Goal: Contribute content: Add original content to the website for others to see

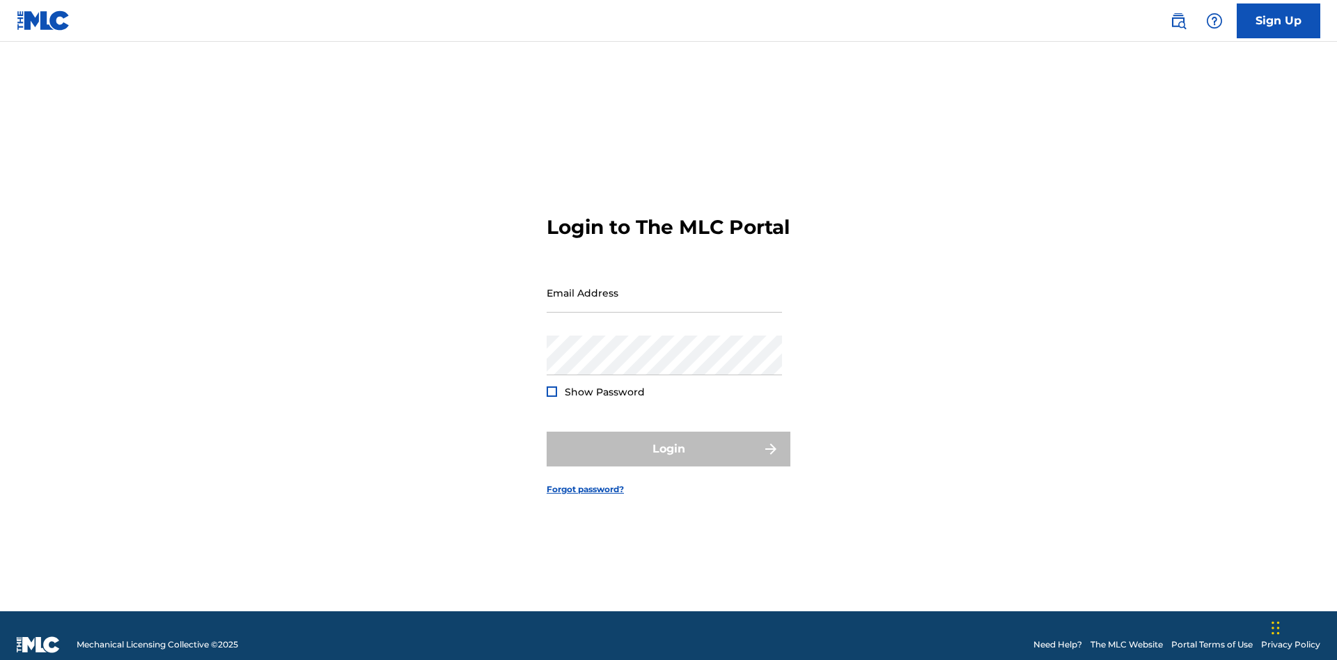
scroll to position [18, 0]
click at [664, 286] on input "Email Address" at bounding box center [664, 293] width 235 height 40
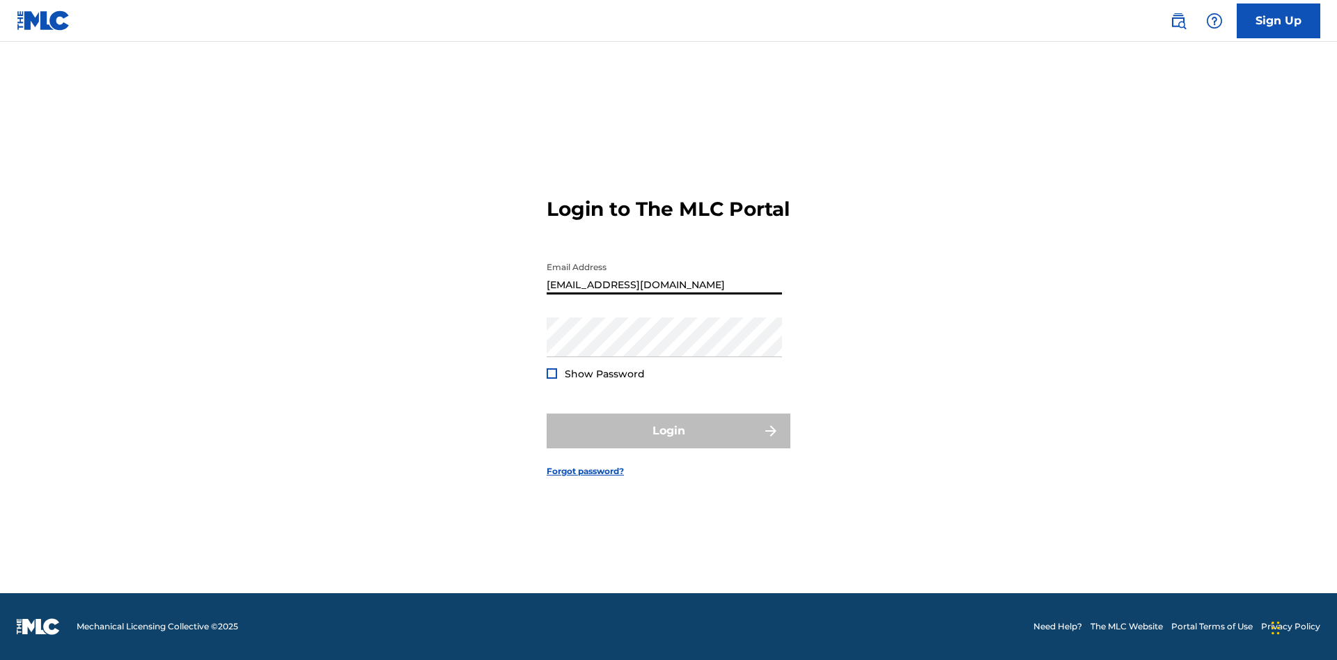
type input "[EMAIL_ADDRESS][DOMAIN_NAME]"
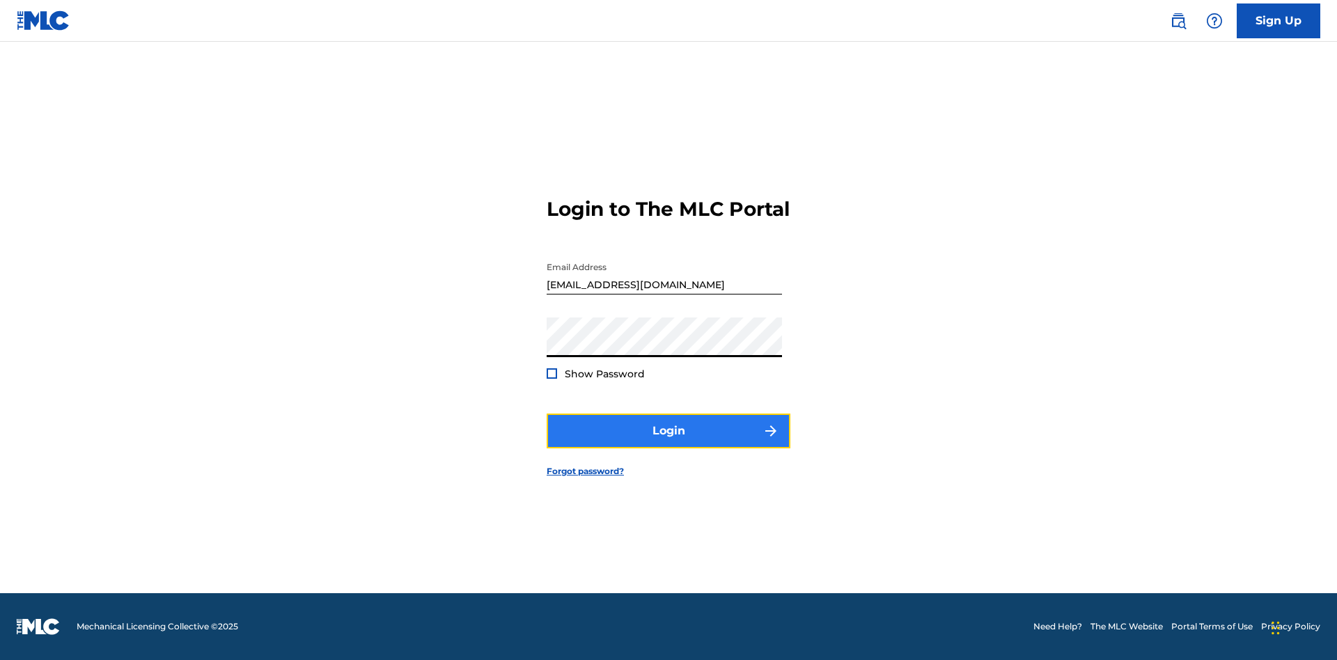
click at [669, 443] on button "Login" at bounding box center [669, 431] width 244 height 35
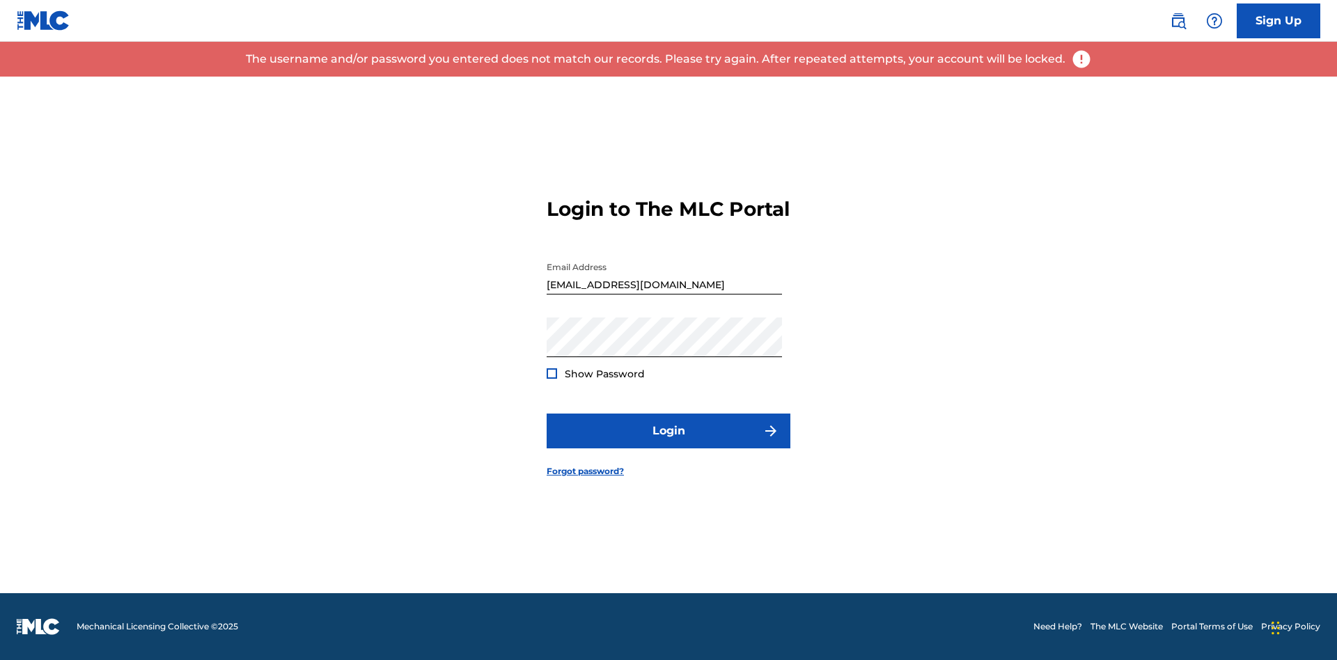
click at [664, 286] on input "[EMAIL_ADDRESS][DOMAIN_NAME]" at bounding box center [664, 275] width 235 height 40
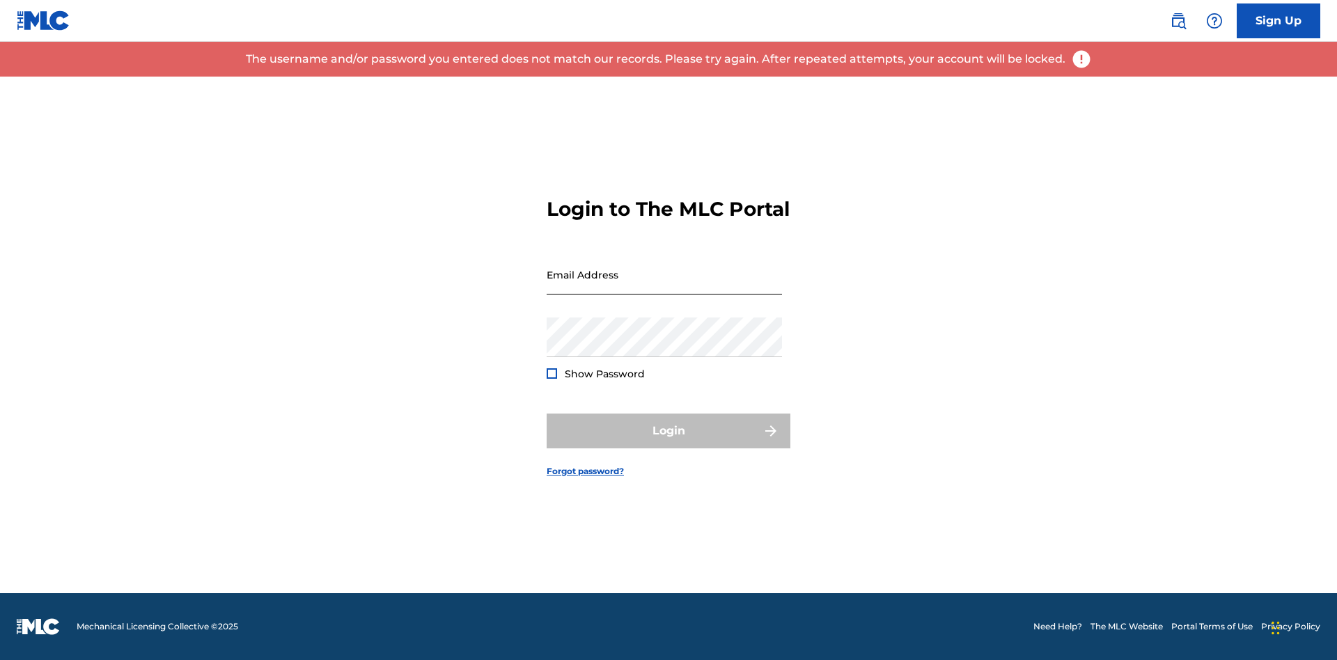
click at [664, 286] on input "Email Address" at bounding box center [664, 275] width 235 height 40
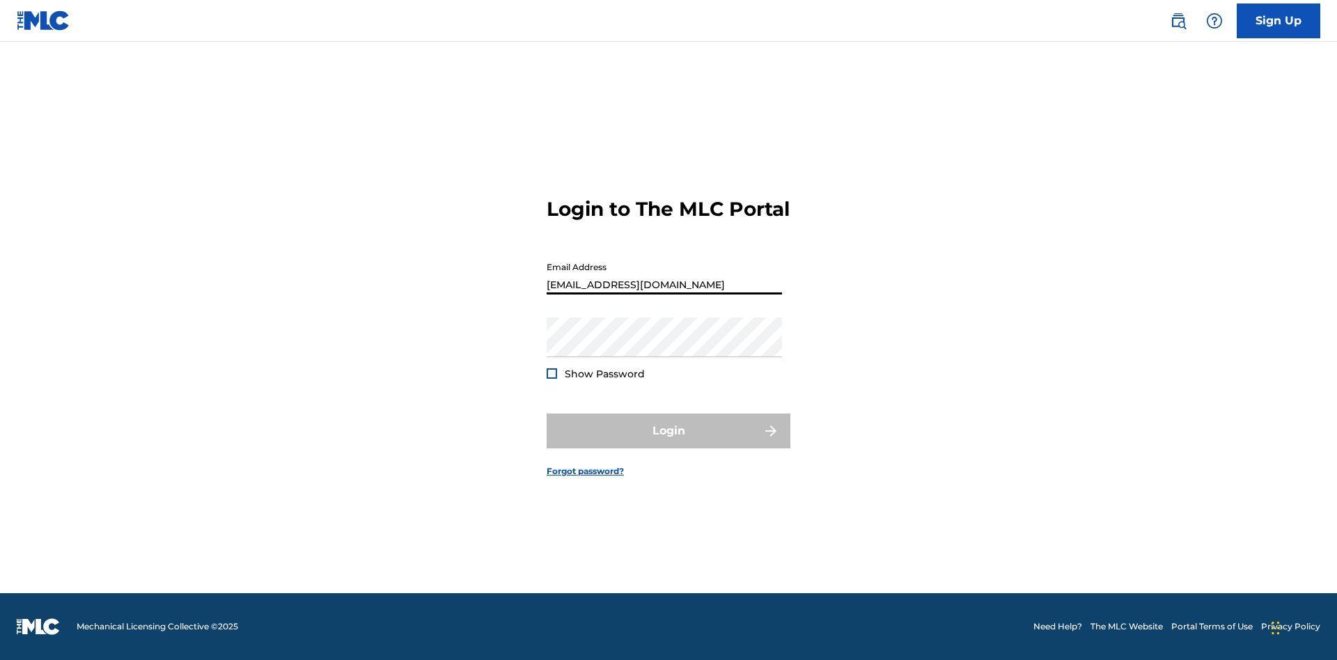
type input "[EMAIL_ADDRESS][DOMAIN_NAME]"
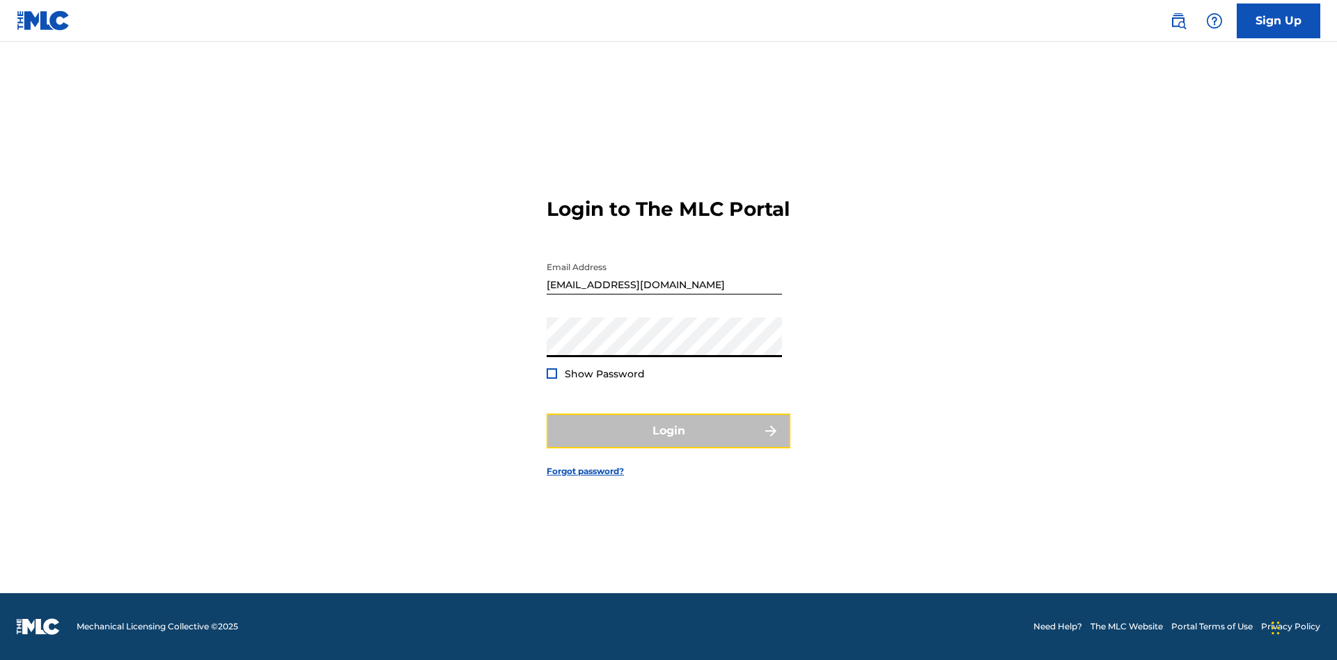
click at [669, 443] on button "Login" at bounding box center [669, 431] width 244 height 35
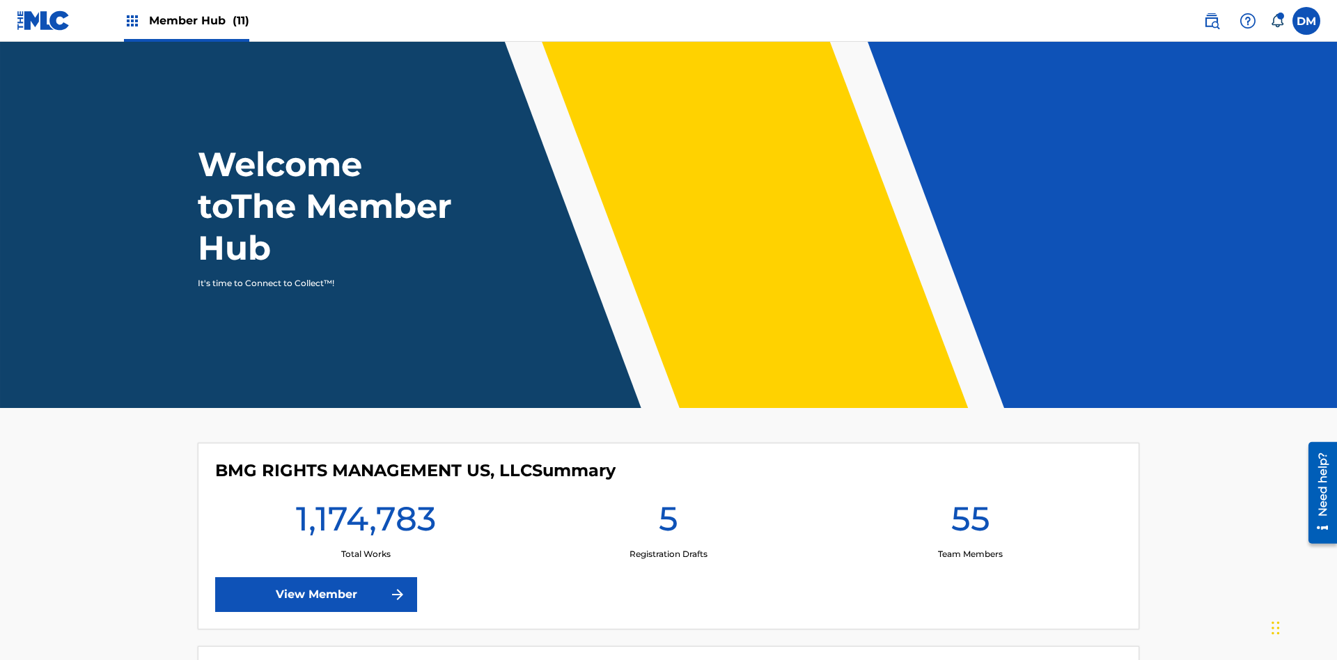
click at [198, 20] on span "Member Hub (11)" at bounding box center [199, 21] width 100 height 16
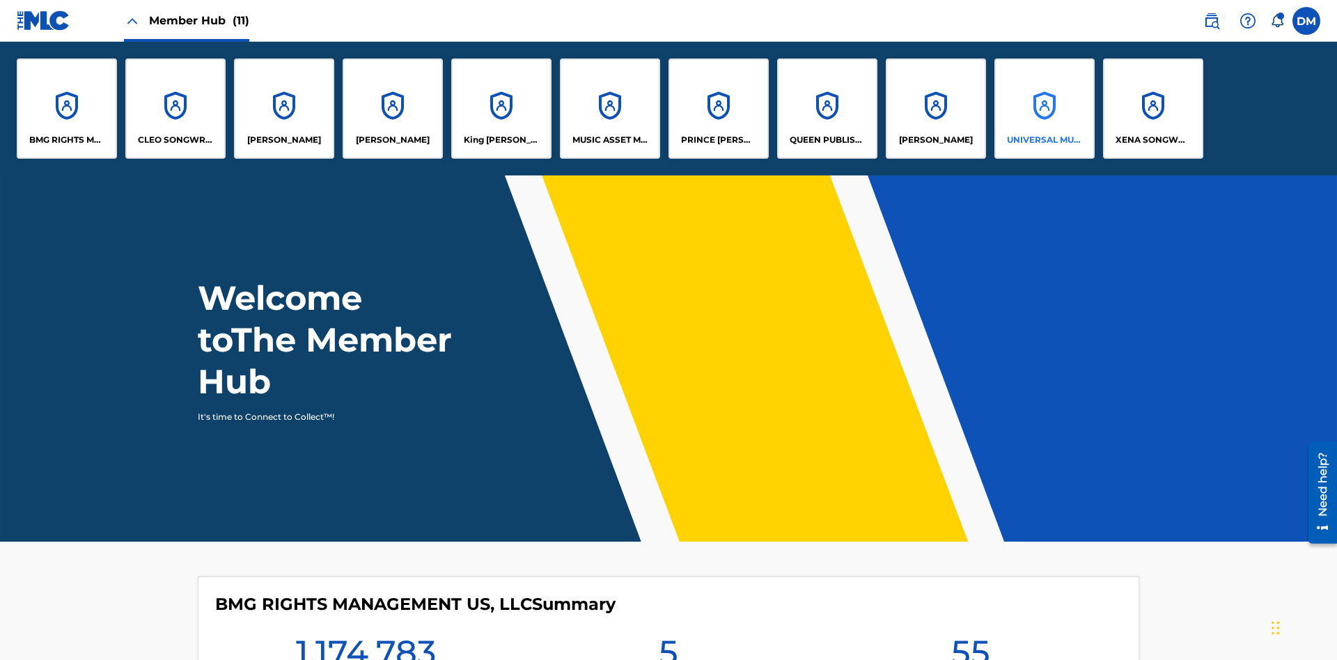
click at [1044, 140] on p "UNIVERSAL MUSIC PUB GROUP" at bounding box center [1045, 140] width 76 height 13
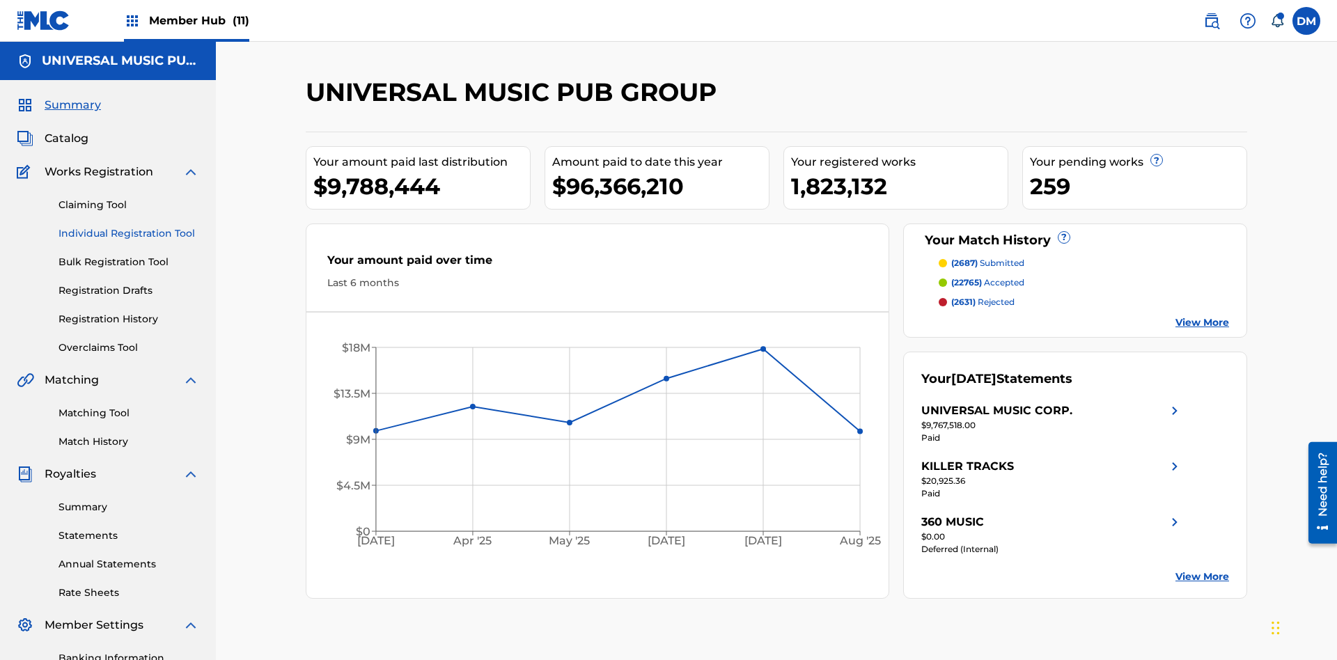
click at [129, 226] on link "Individual Registration Tool" at bounding box center [128, 233] width 141 height 15
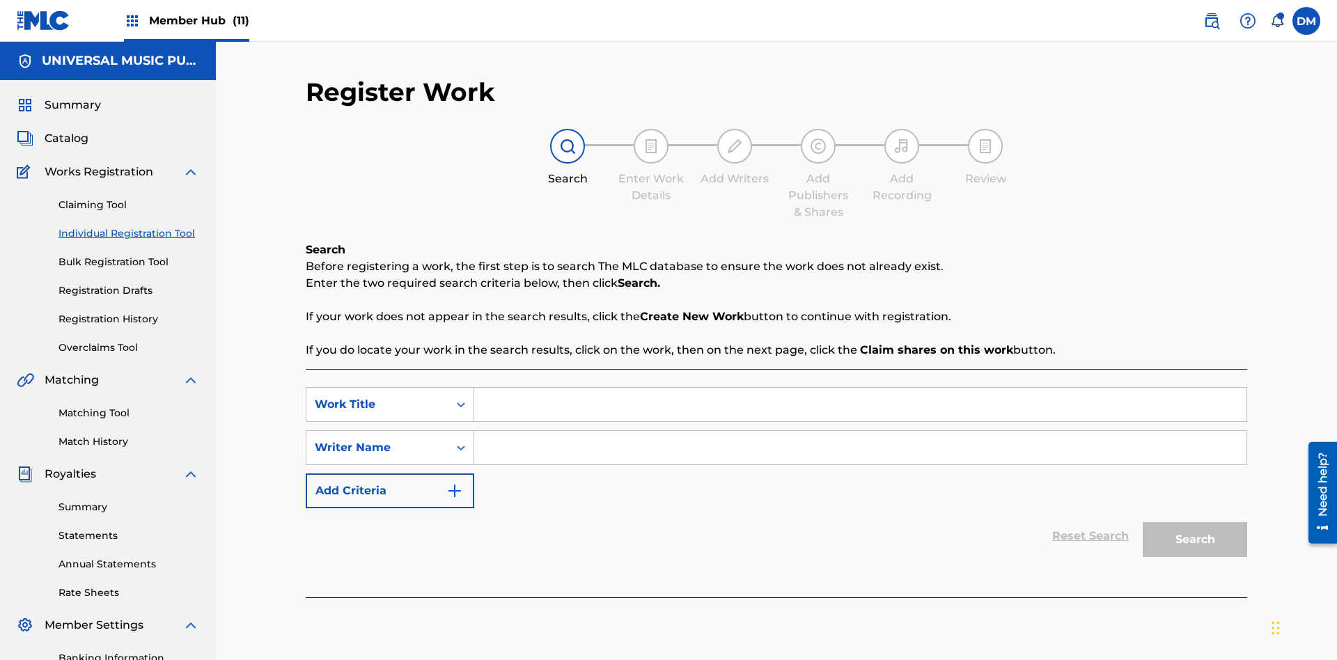
click at [860, 388] on input "Search Form" at bounding box center [860, 404] width 772 height 33
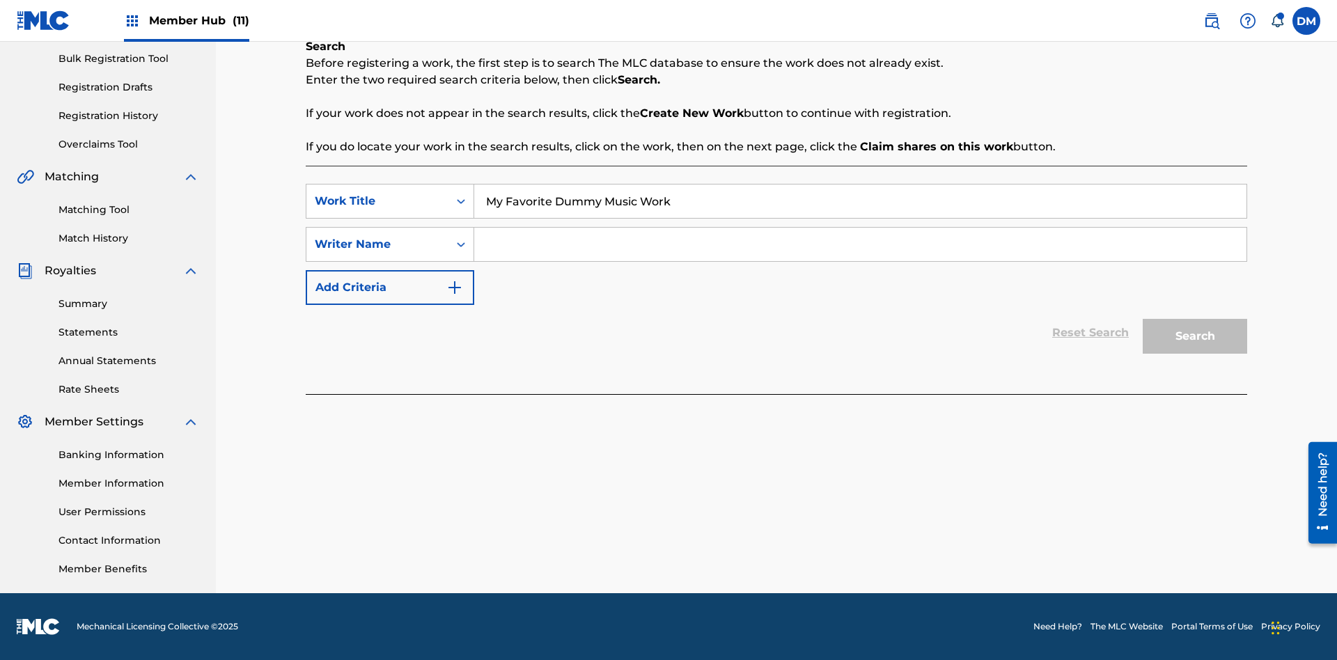
type input "My Favorite Dummy Music Work"
click at [860, 244] on input "Search Form" at bounding box center [860, 244] width 772 height 33
type input "1234567890"
click at [1195, 336] on button "Search" at bounding box center [1195, 336] width 104 height 35
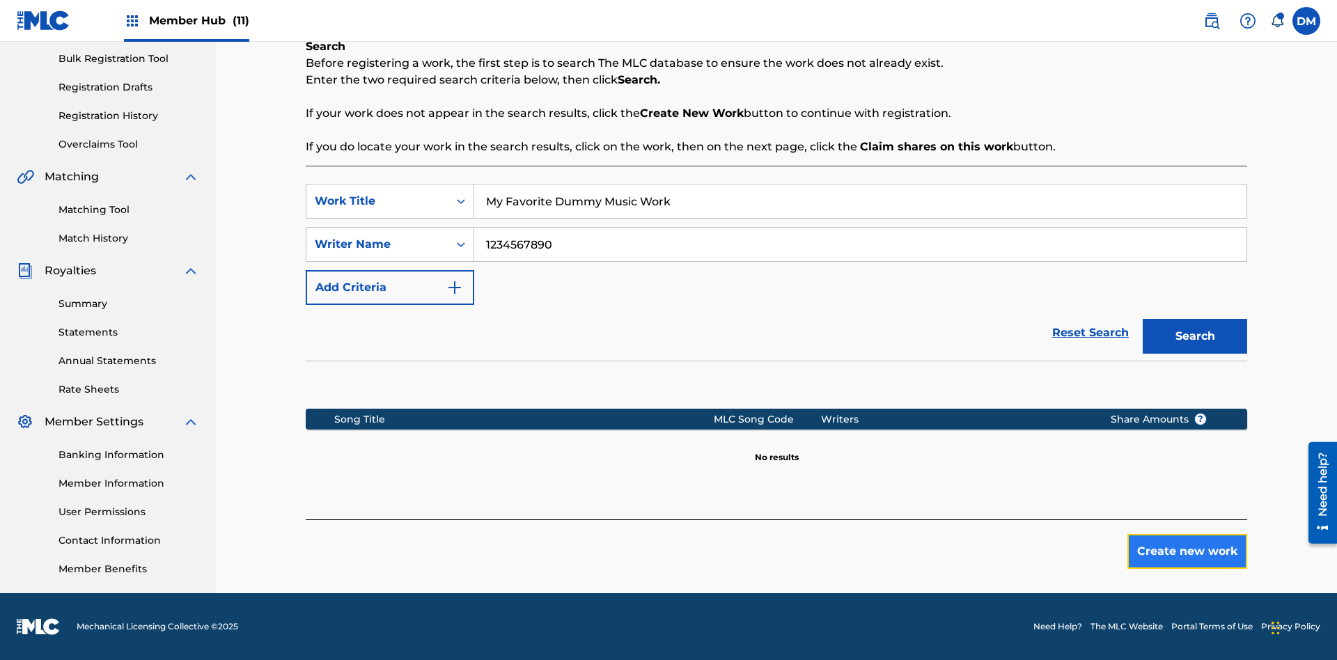
click at [1187, 552] on button "Create new work" at bounding box center [1187, 551] width 120 height 35
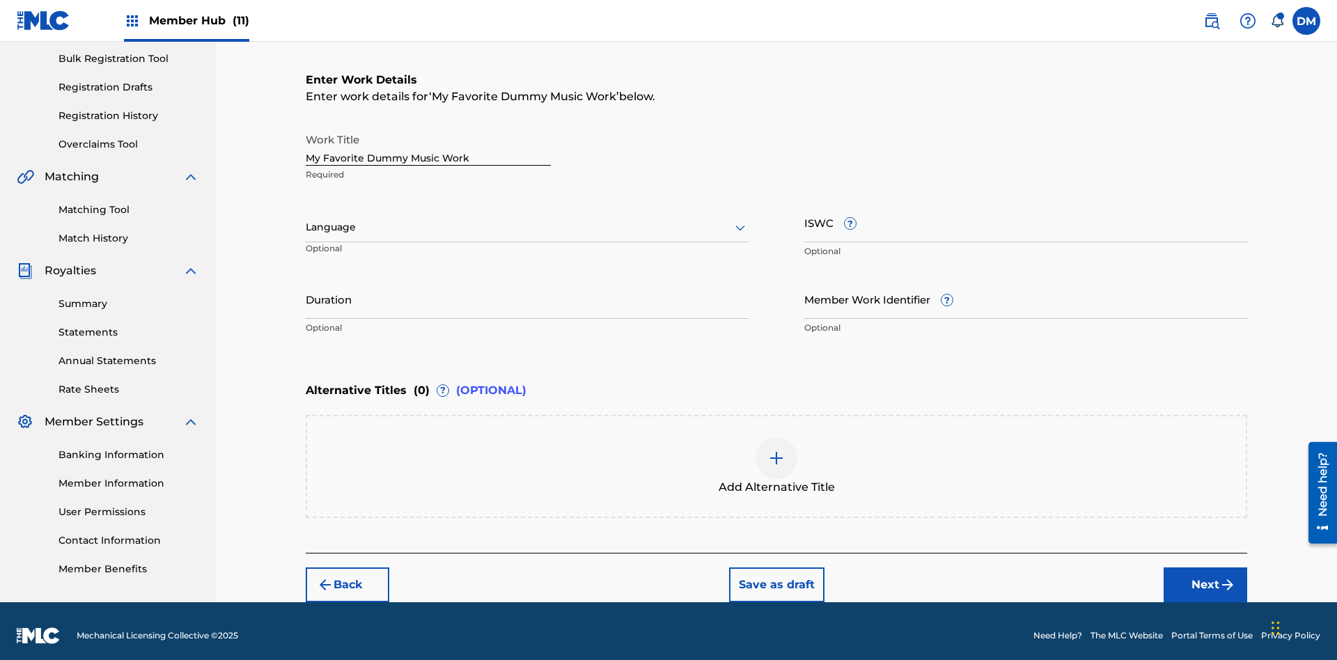
scroll to position [212, 0]
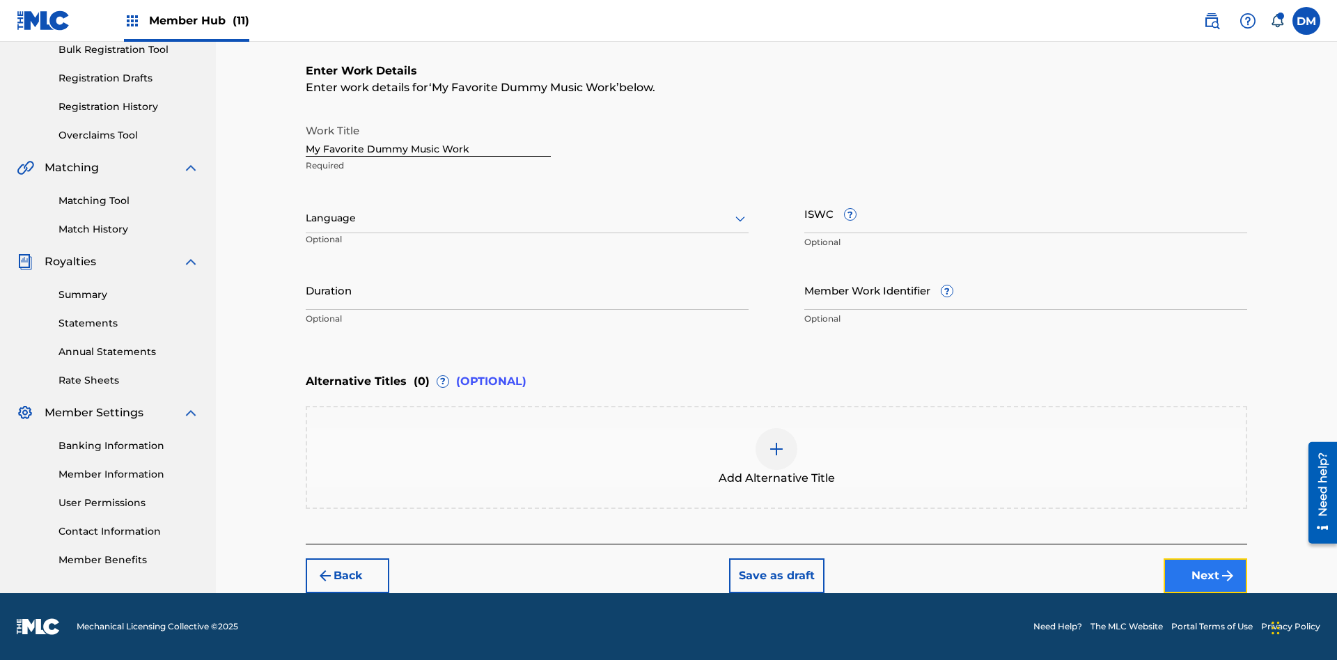
click at [1205, 575] on button "Next" at bounding box center [1206, 576] width 84 height 35
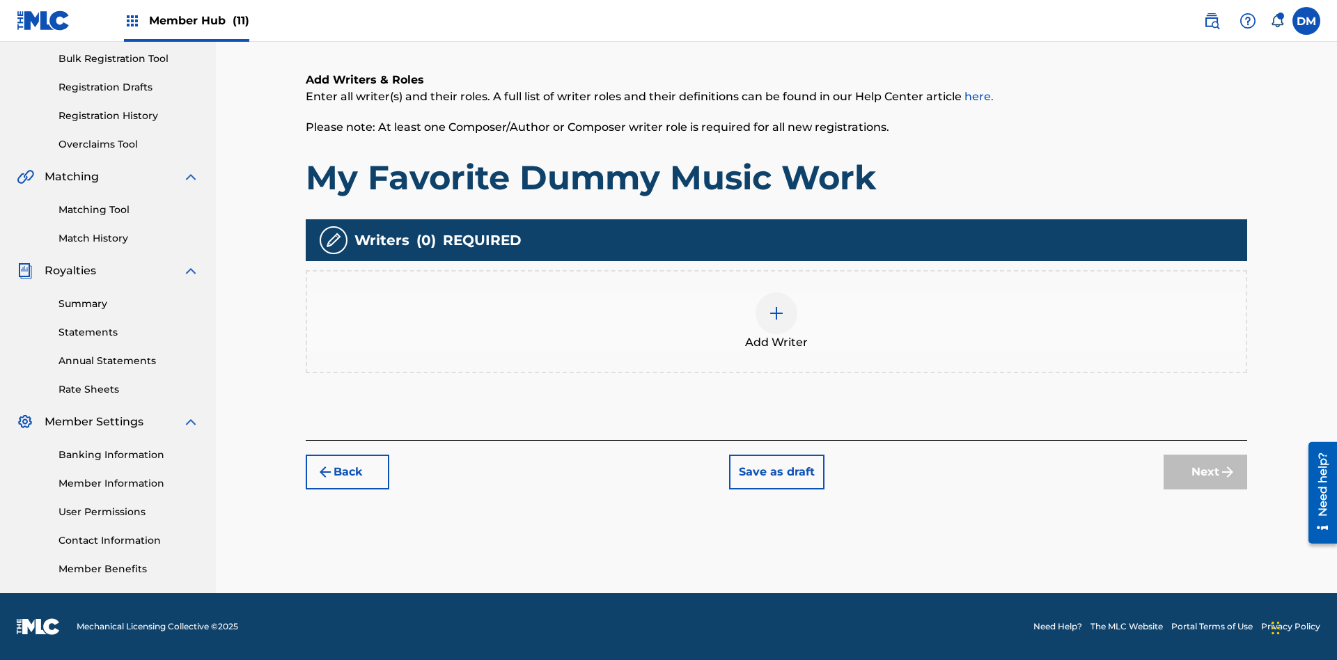
click at [776, 321] on img at bounding box center [776, 313] width 17 height 17
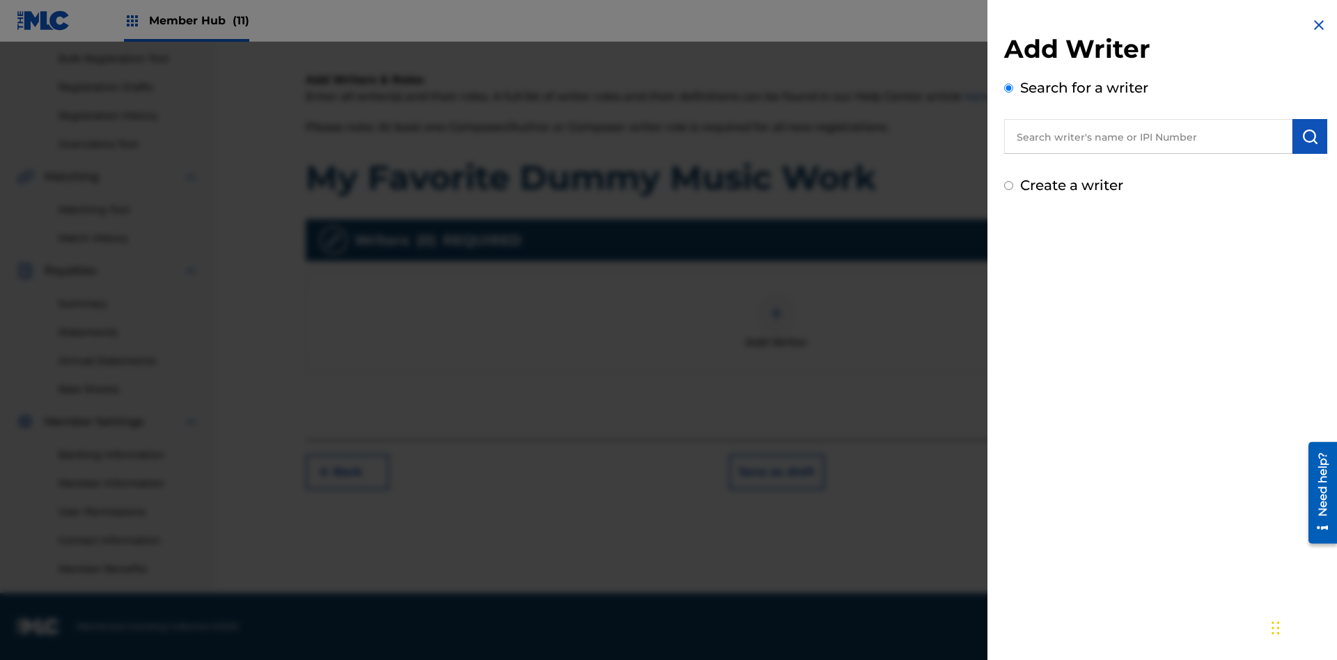
click at [1148, 136] on input "text" at bounding box center [1148, 136] width 288 height 35
type input "[PERSON_NAME]"
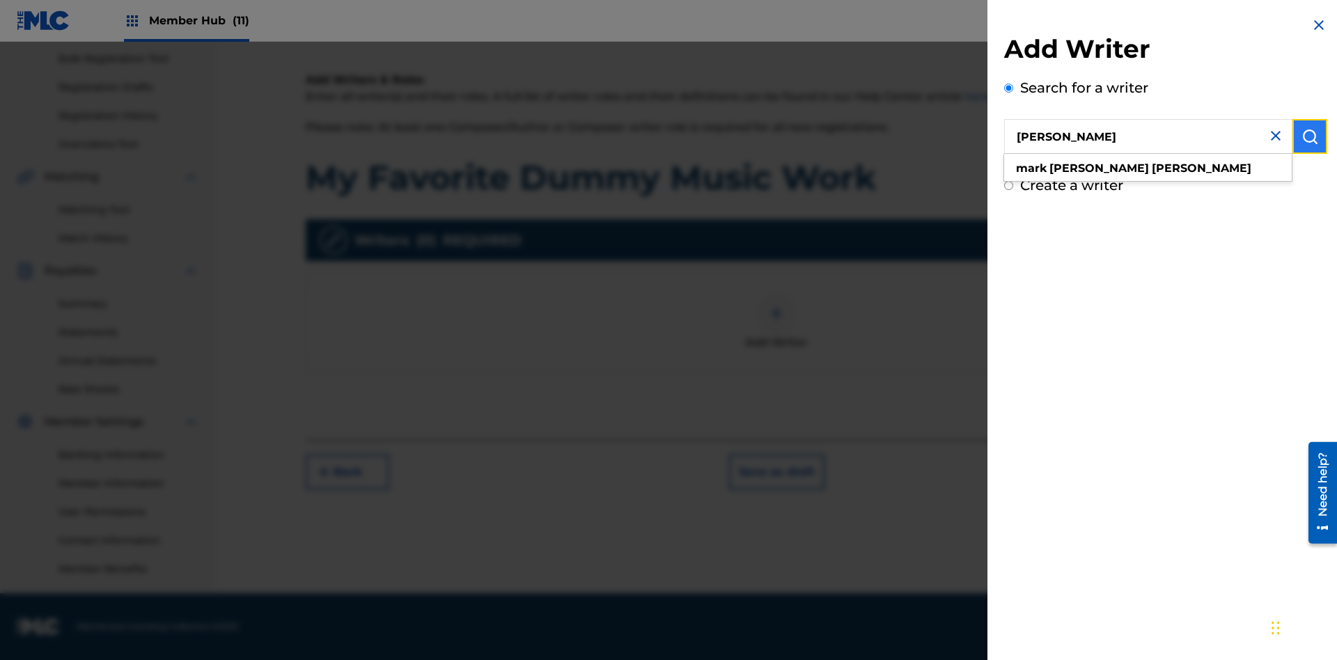
click at [1310, 136] on img "submit" at bounding box center [1310, 136] width 17 height 17
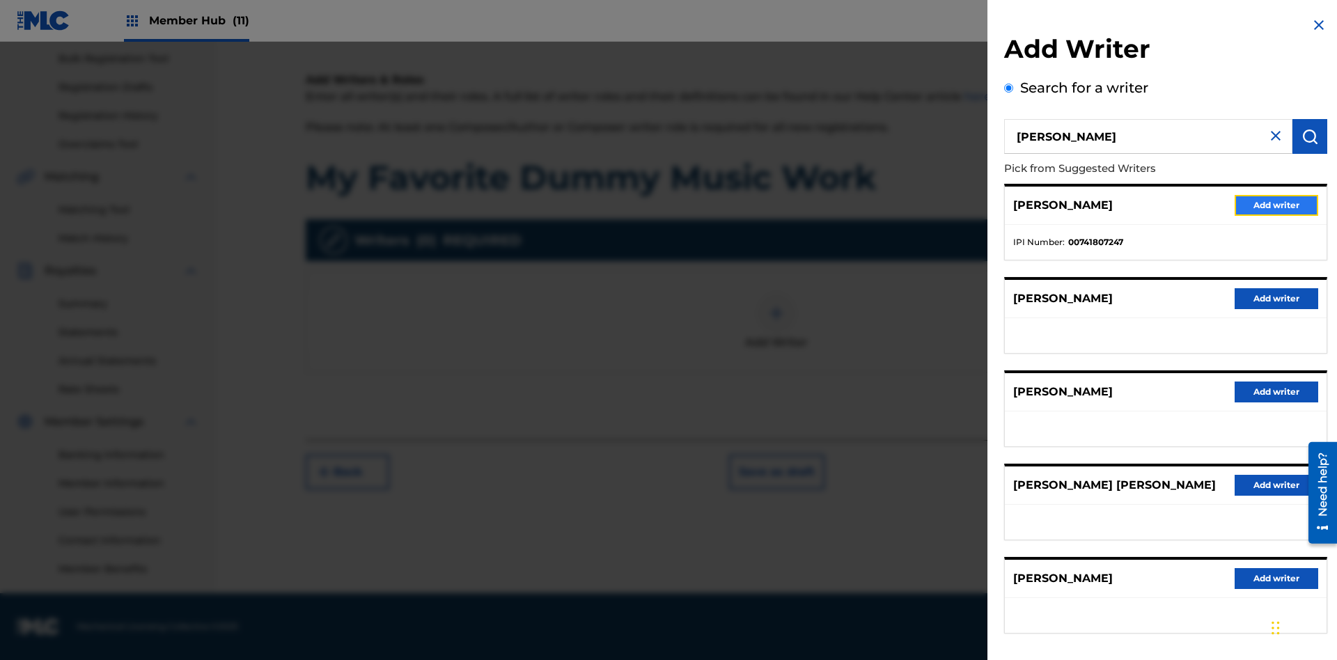
click at [1276, 205] on button "Add writer" at bounding box center [1277, 205] width 84 height 21
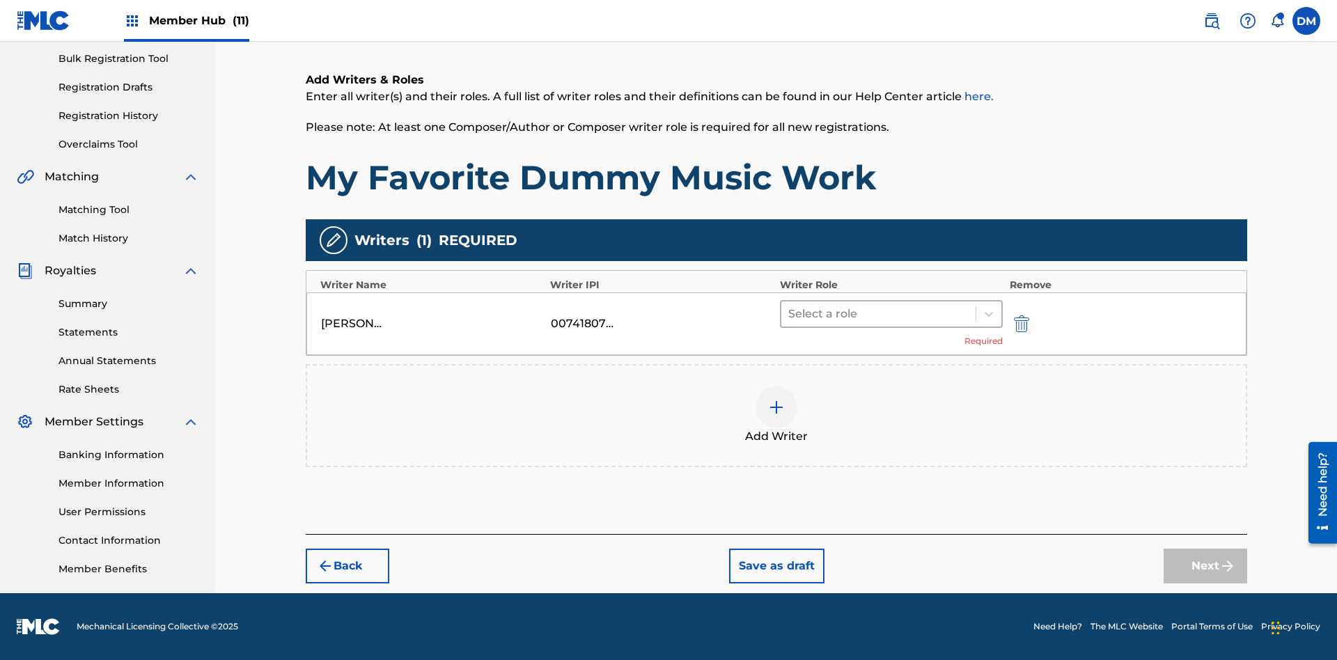
click at [790, 313] on input "text" at bounding box center [789, 314] width 3 height 17
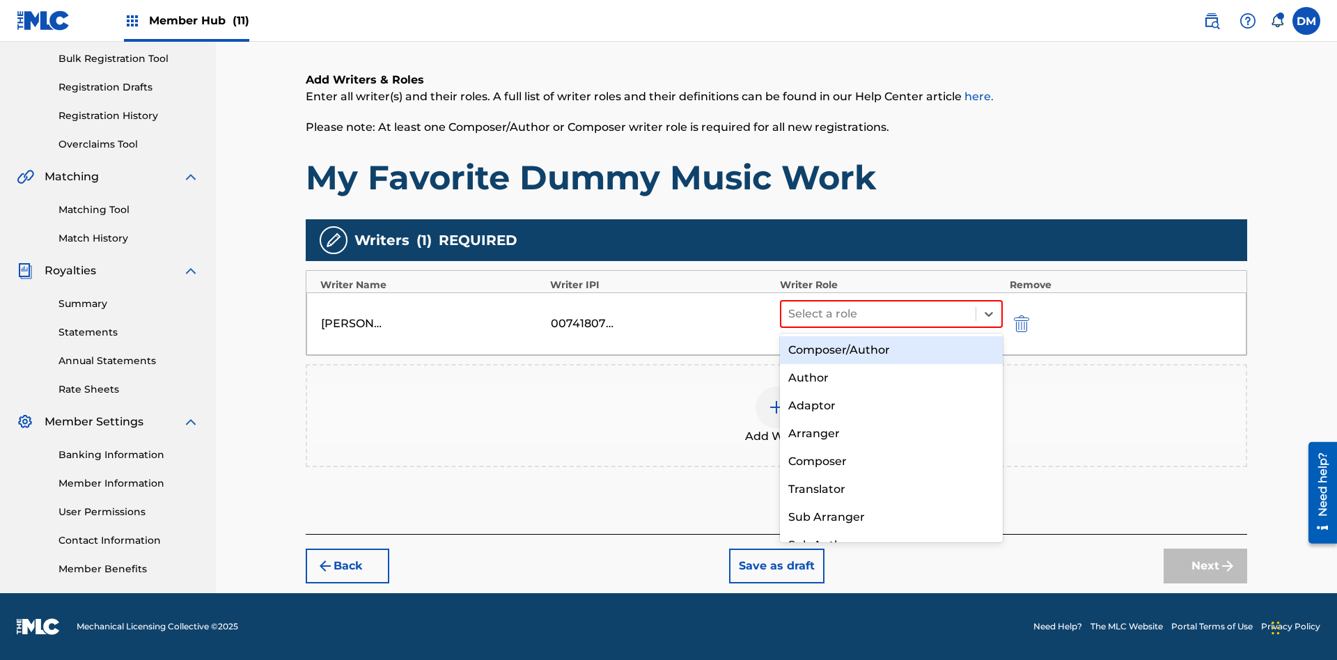
click at [891, 461] on div "Composer" at bounding box center [891, 462] width 223 height 28
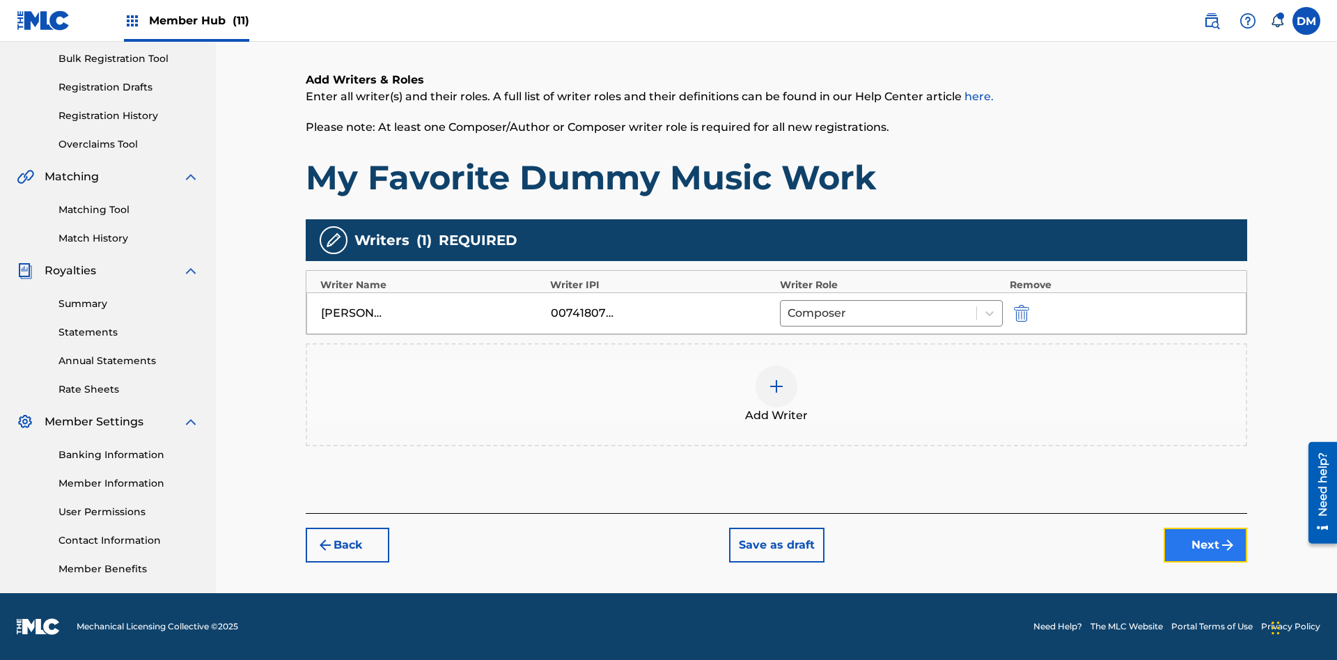
click at [1205, 545] on button "Next" at bounding box center [1206, 545] width 84 height 35
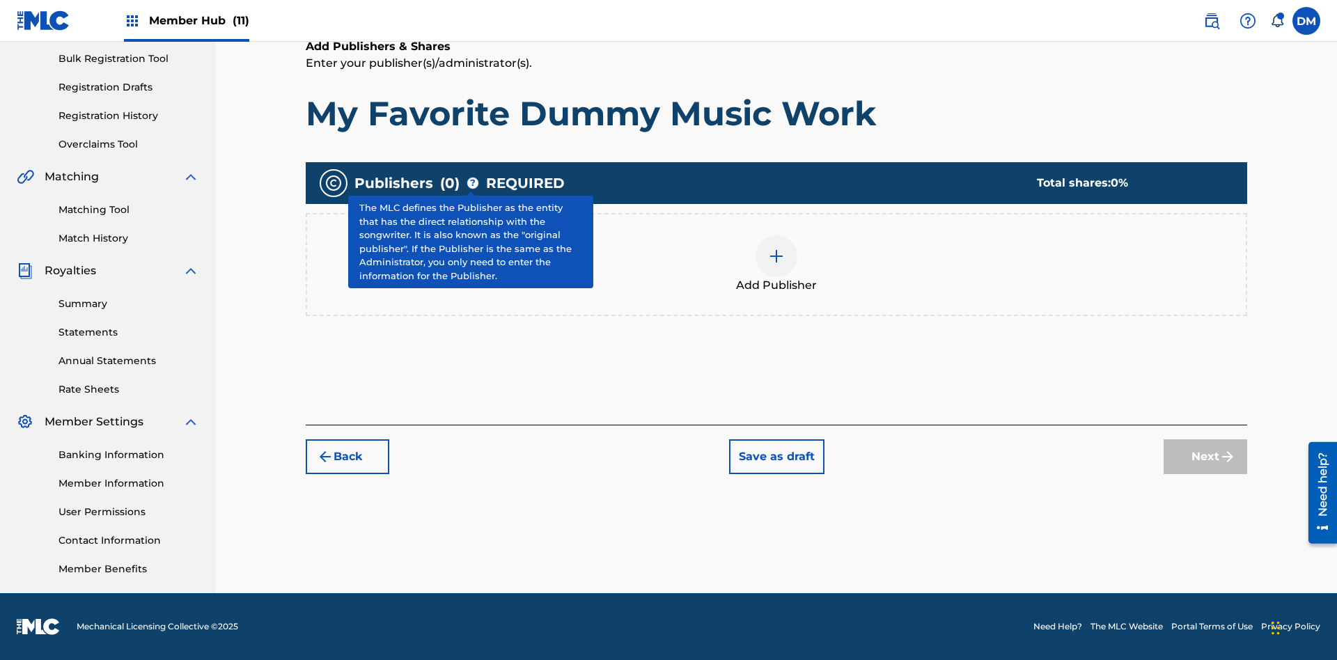
click at [776, 256] on img at bounding box center [776, 256] width 17 height 17
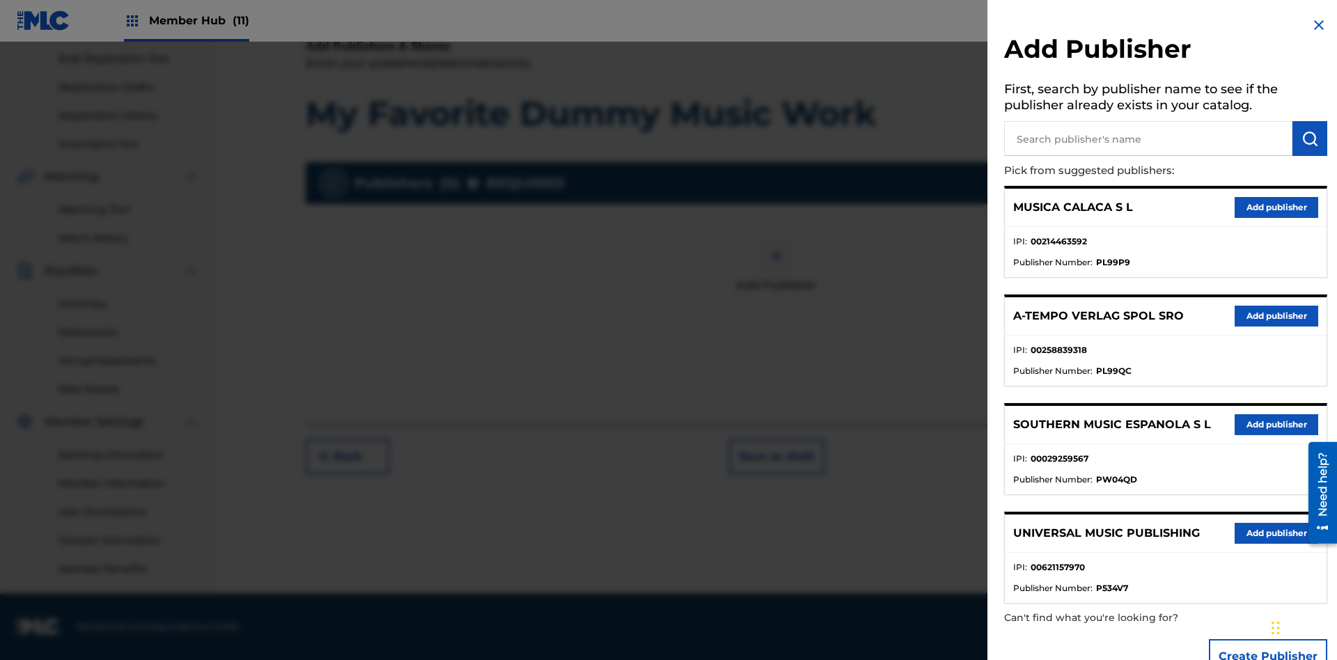
click at [1148, 139] on input "text" at bounding box center [1148, 138] width 288 height 35
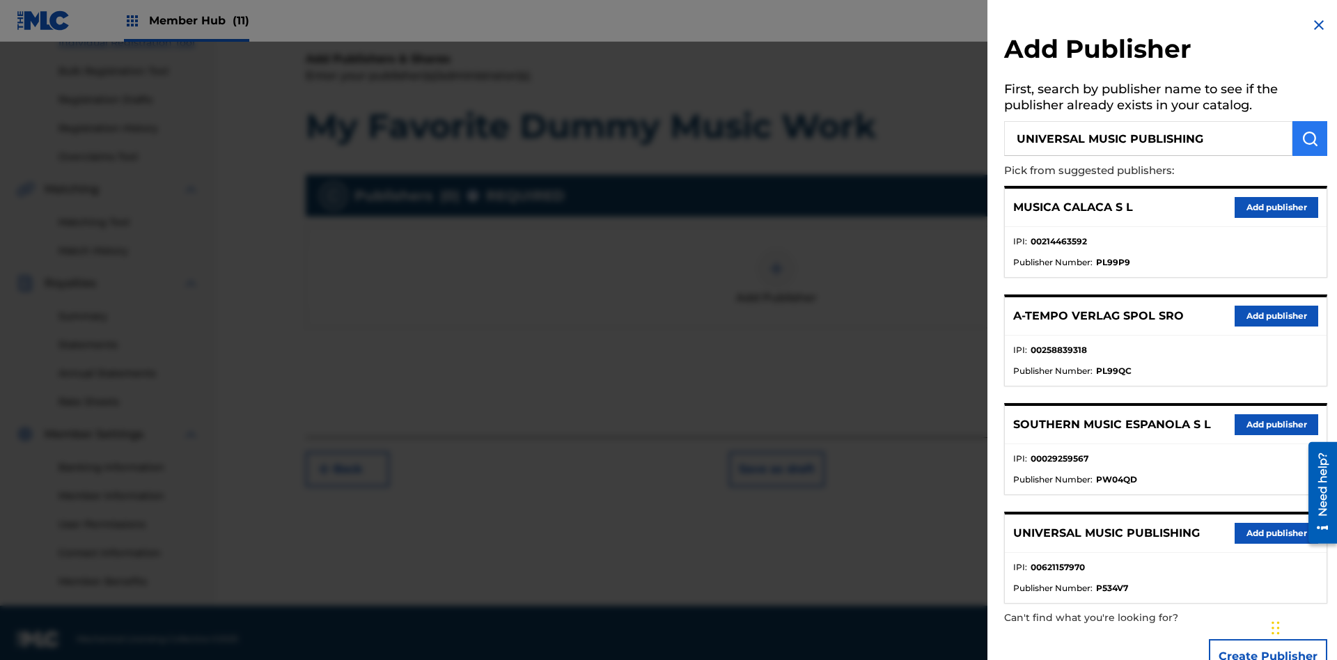
type input "UNIVERSAL MUSIC PUBLISHING"
click at [1310, 139] on img "submit" at bounding box center [1310, 138] width 17 height 17
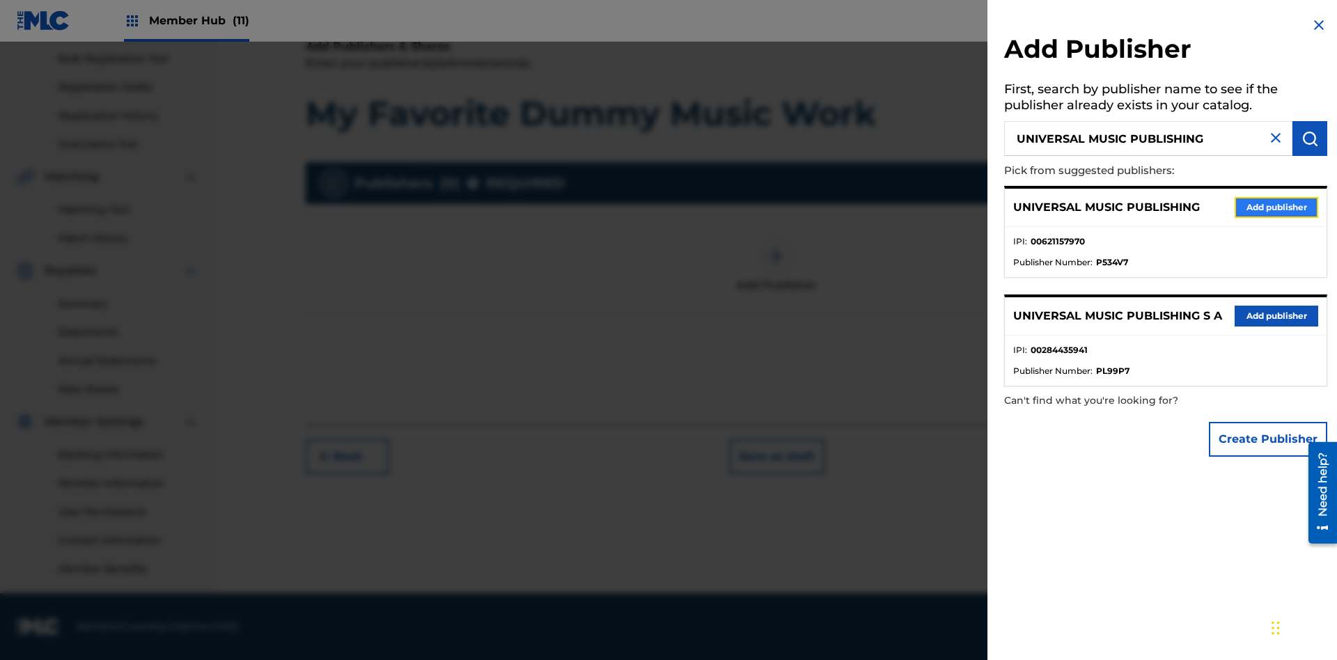
click at [1276, 207] on button "Add publisher" at bounding box center [1277, 207] width 84 height 21
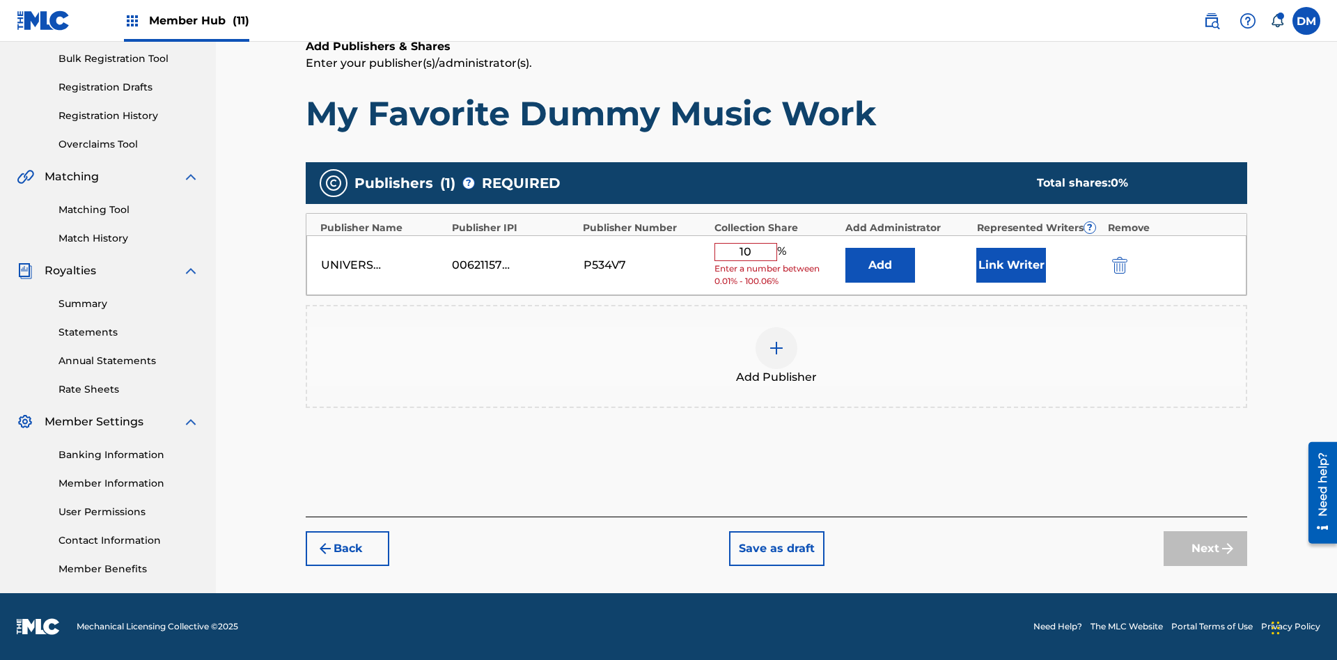
type input "100"
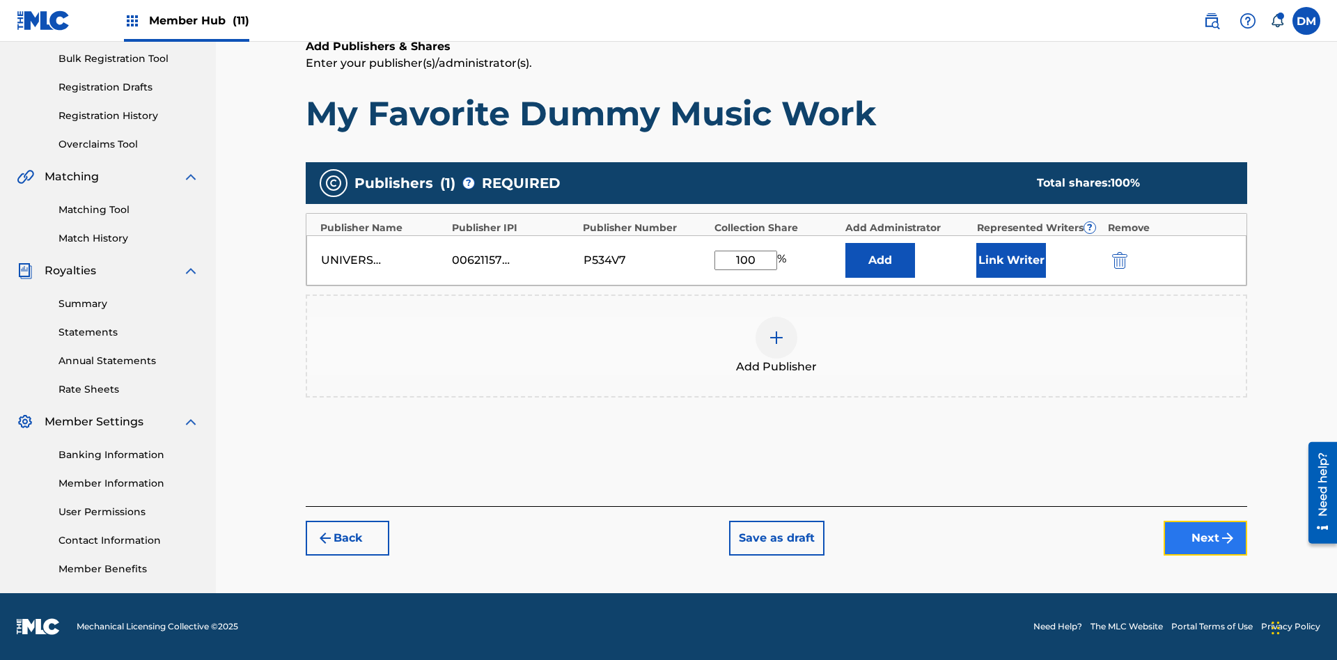
click at [1205, 538] on button "Next" at bounding box center [1206, 538] width 84 height 35
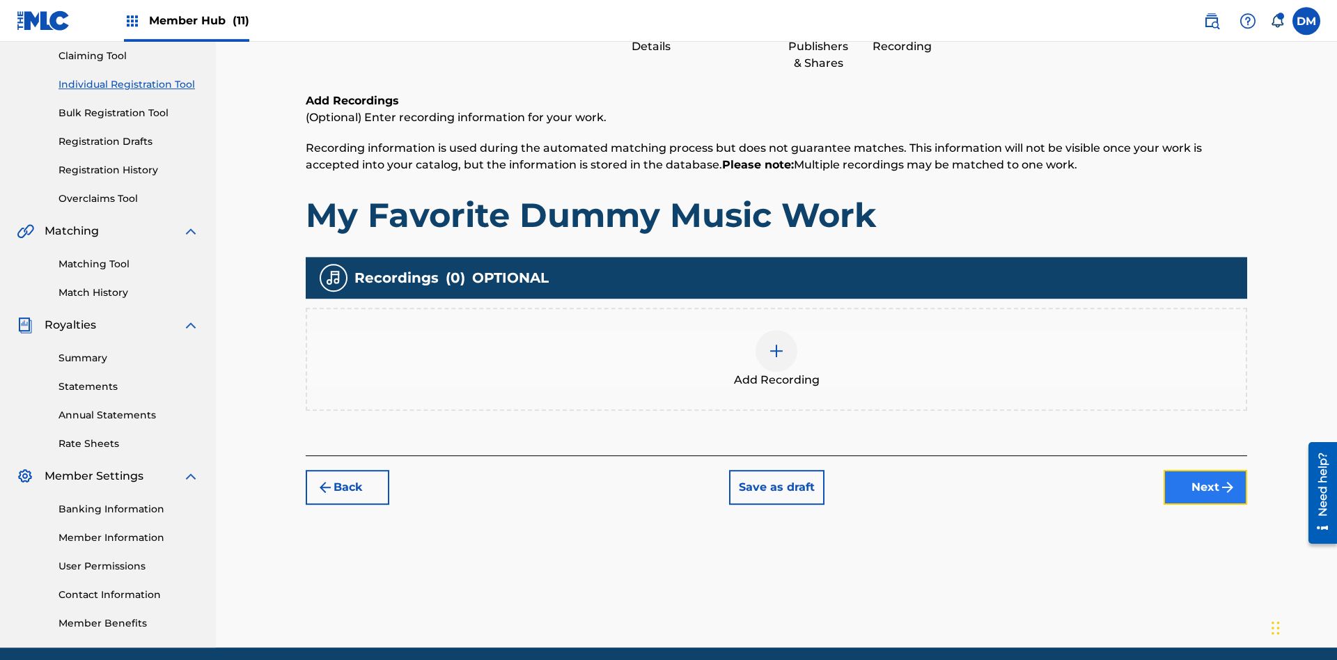
click at [1205, 470] on button "Next" at bounding box center [1206, 487] width 84 height 35
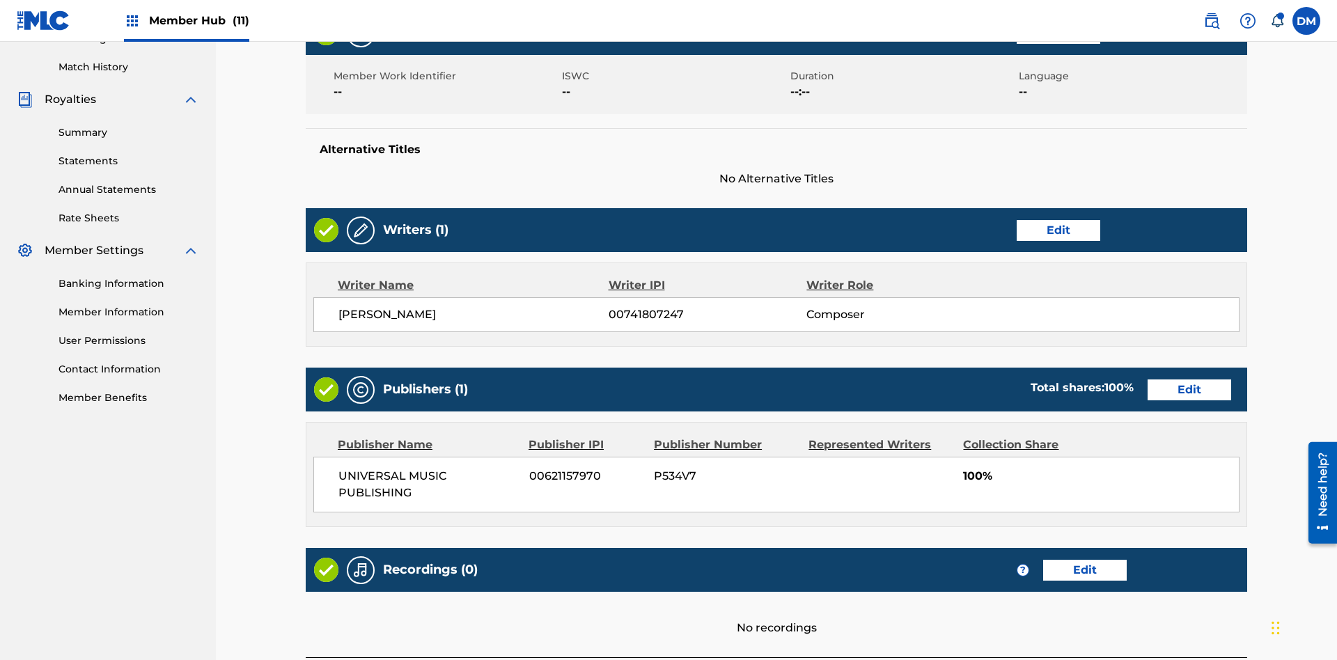
scroll to position [488, 0]
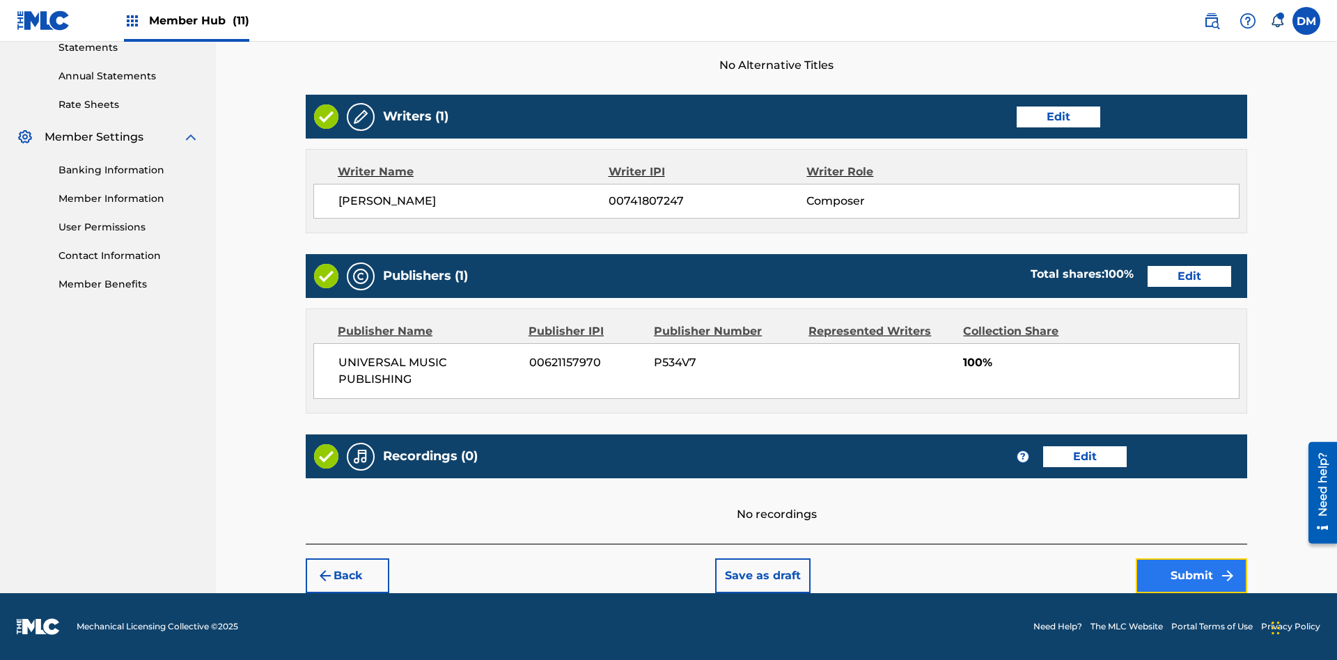
click at [1192, 576] on button "Submit" at bounding box center [1191, 576] width 111 height 35
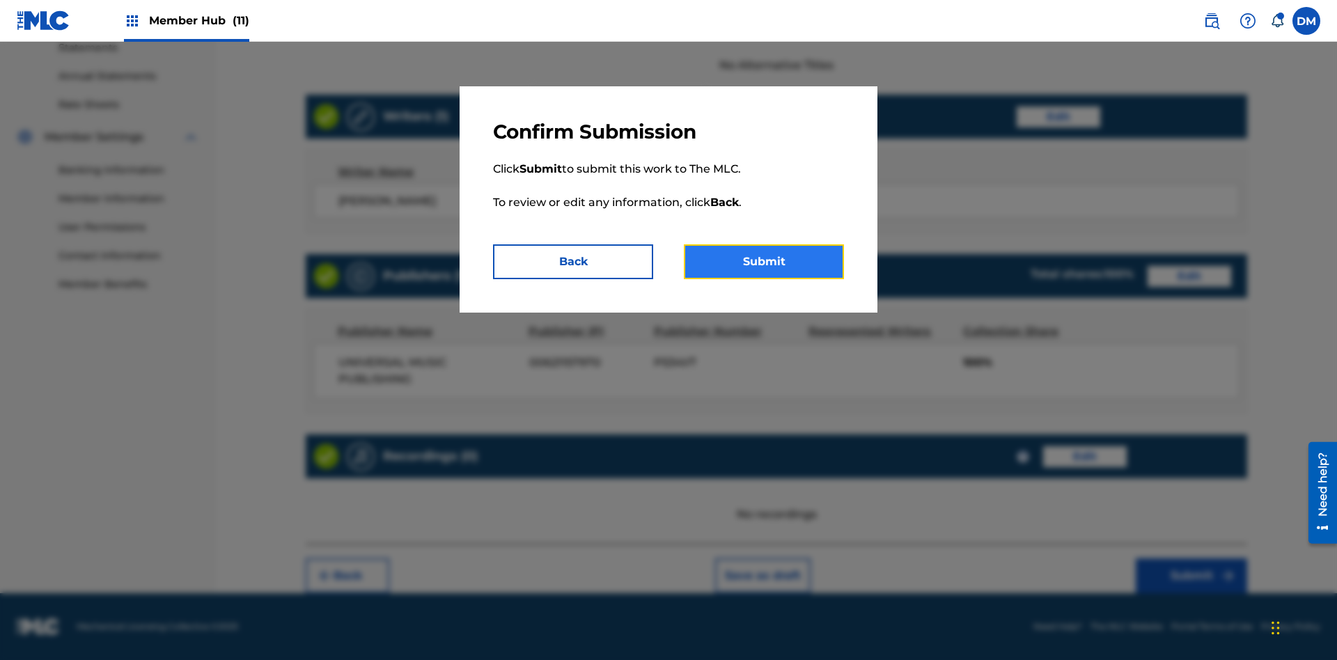
click at [764, 262] on button "Submit" at bounding box center [764, 261] width 160 height 35
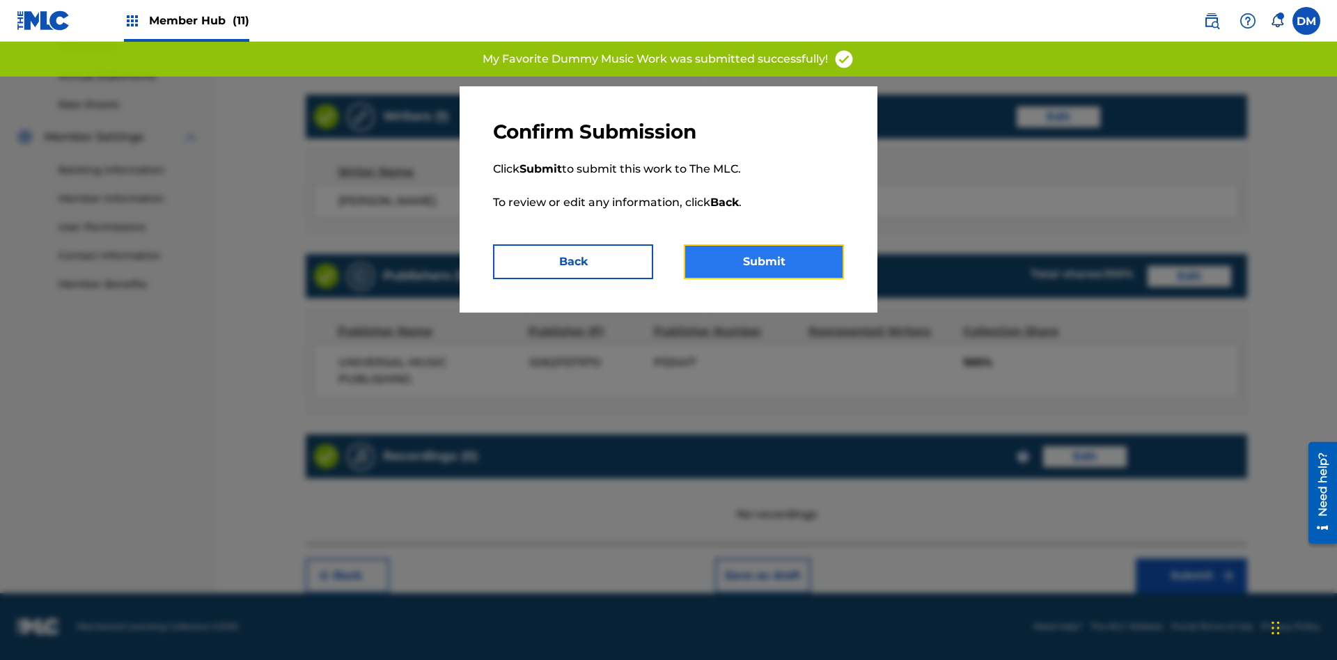
scroll to position [0, 322]
